Goal: Task Accomplishment & Management: Manage account settings

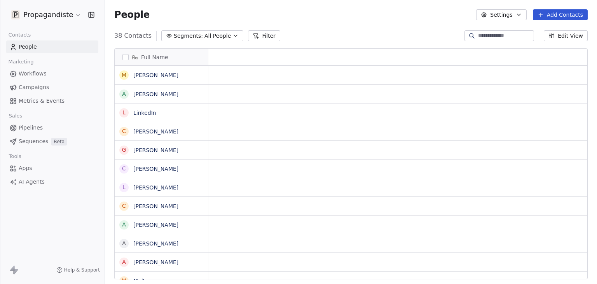
scroll to position [6, 6]
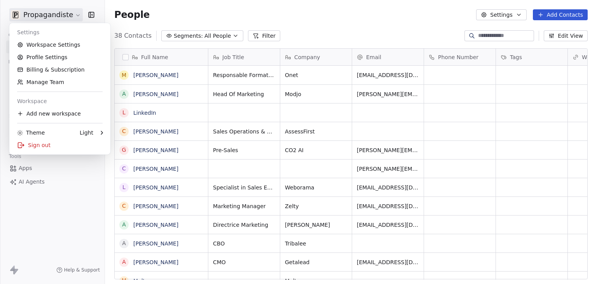
click at [65, 16] on html "Propagandiste Contacts People Marketing Workflows Campaigns Metrics & Events Sa…" at bounding box center [298, 142] width 597 height 284
click at [55, 46] on link "Workspace Settings" at bounding box center [59, 44] width 95 height 12
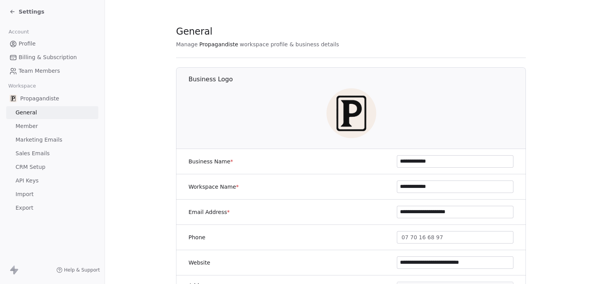
click at [35, 157] on span "Sales Emails" at bounding box center [33, 153] width 34 height 8
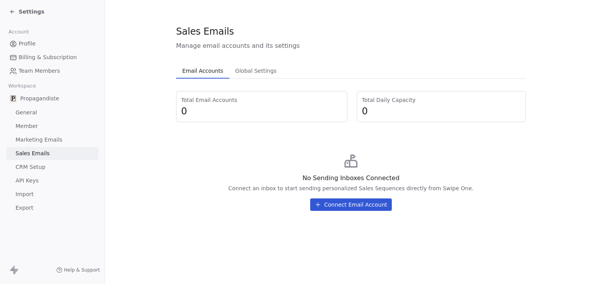
click at [22, 11] on span "Settings" at bounding box center [32, 12] width 26 height 8
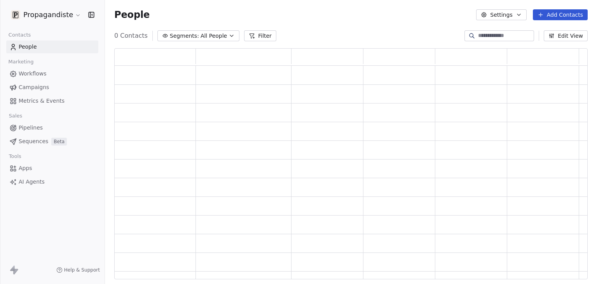
scroll to position [225, 467]
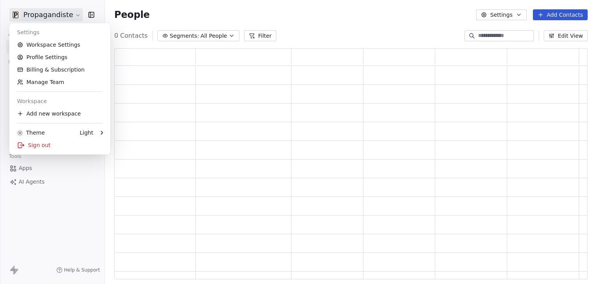
click at [24, 14] on html "Propagandiste Contacts People Marketing Workflows Campaigns Metrics & Events Sa…" at bounding box center [298, 142] width 597 height 284
click at [44, 144] on div "Sign out" at bounding box center [59, 145] width 95 height 12
